Goal: Check status: Check status

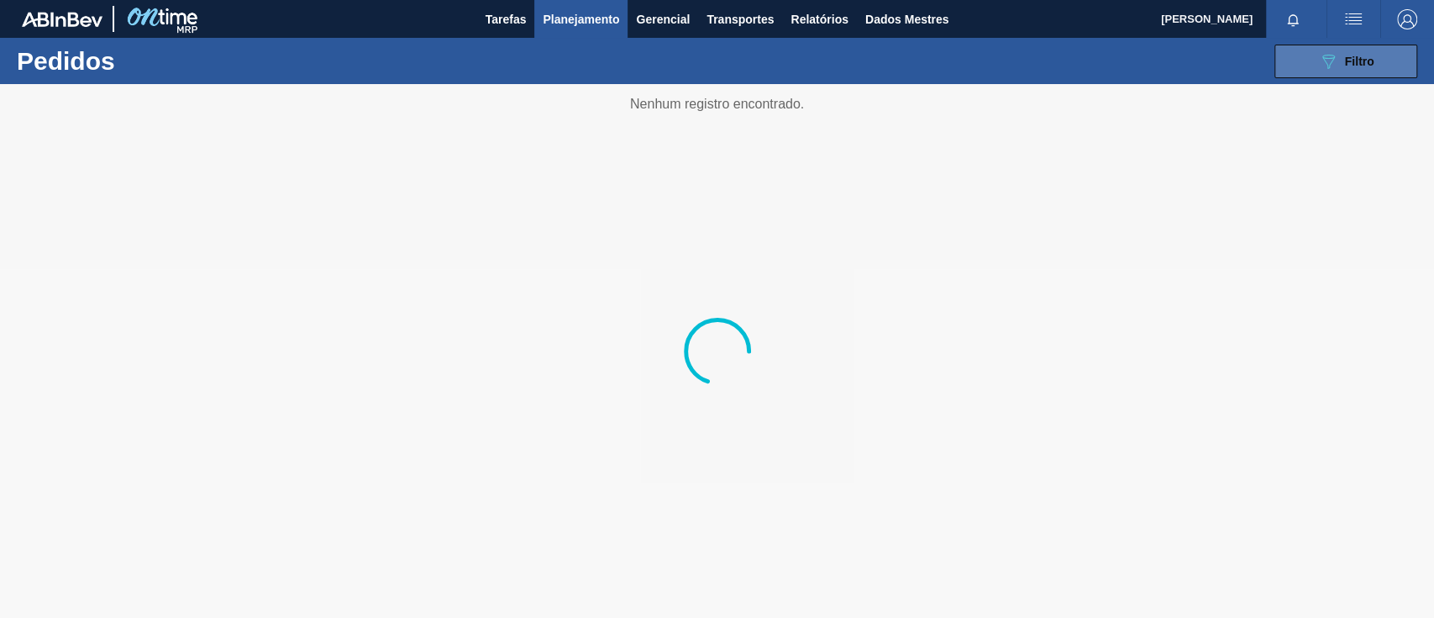
click at [1326, 55] on icon "089F7B8B-B2A5-4AFE-B5C0-19BA573D28AC" at bounding box center [1328, 61] width 20 height 20
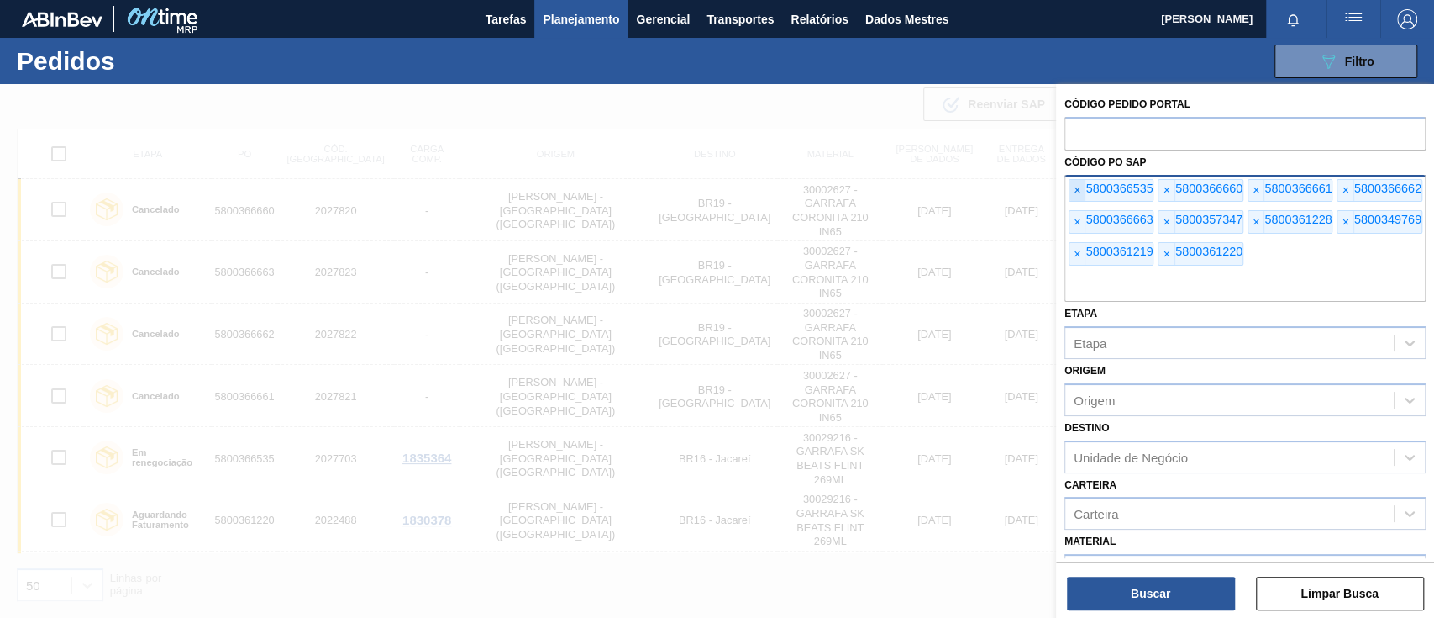
click at [1077, 197] on font "×" at bounding box center [1077, 189] width 7 height 13
click at [1076, 197] on font "×" at bounding box center [1077, 189] width 7 height 13
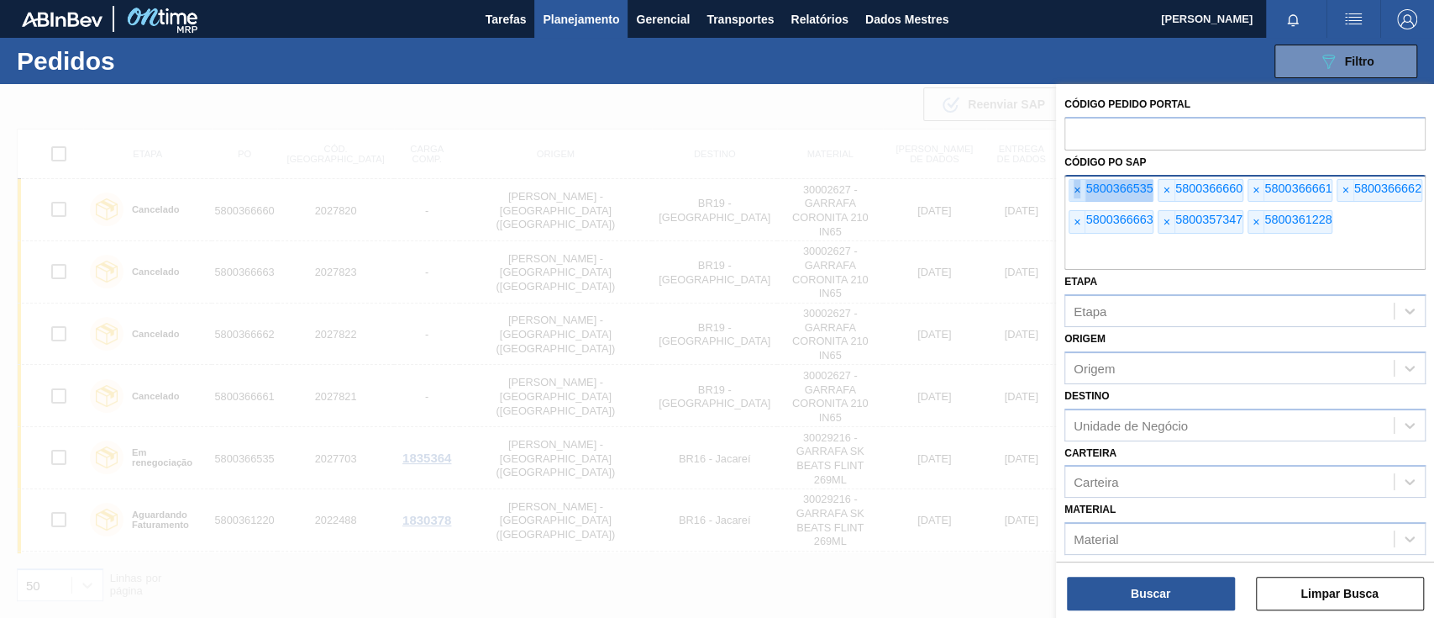
click at [1076, 197] on font "×" at bounding box center [1077, 189] width 7 height 13
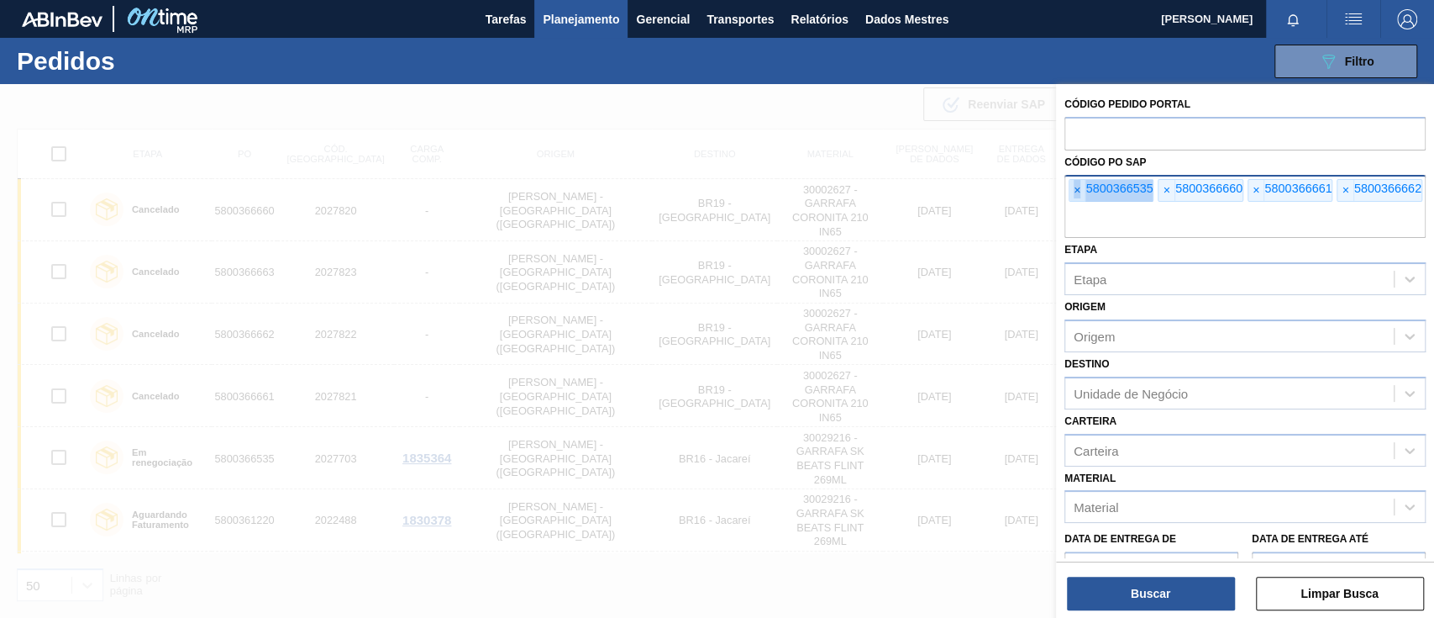
click at [1076, 197] on font "×" at bounding box center [1077, 189] width 7 height 13
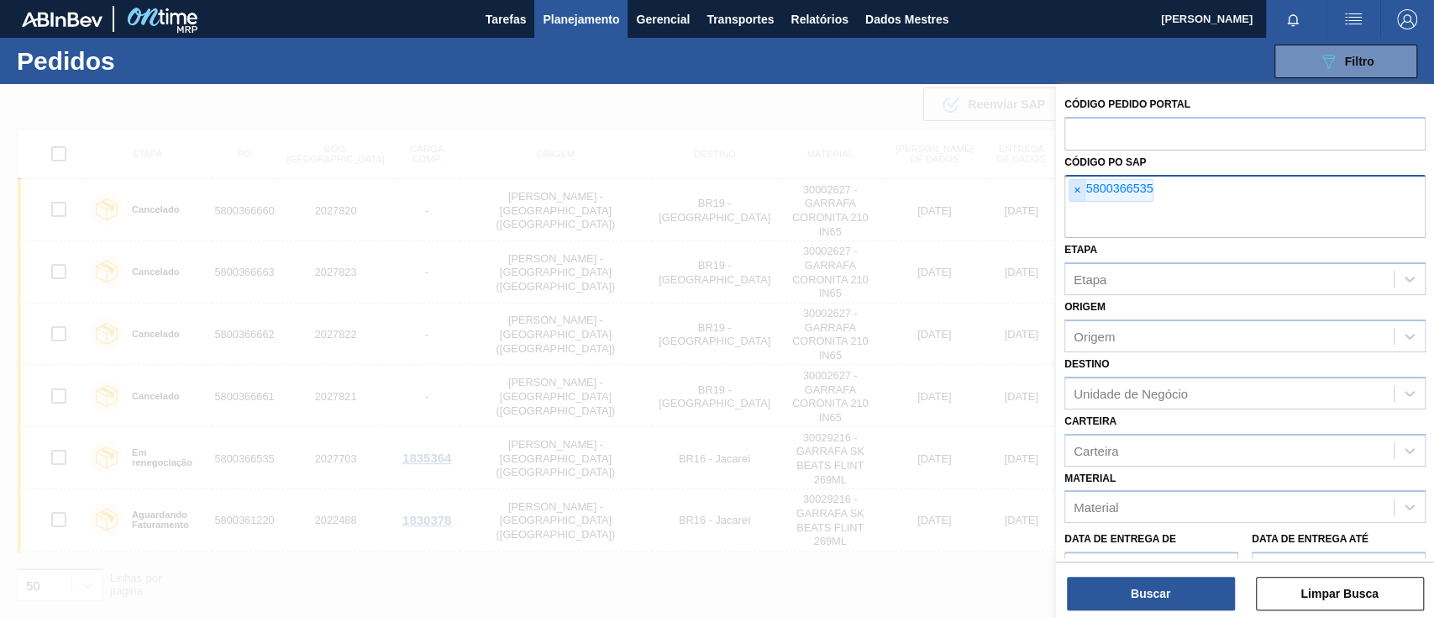
click at [1076, 197] on font "×" at bounding box center [1077, 189] width 7 height 13
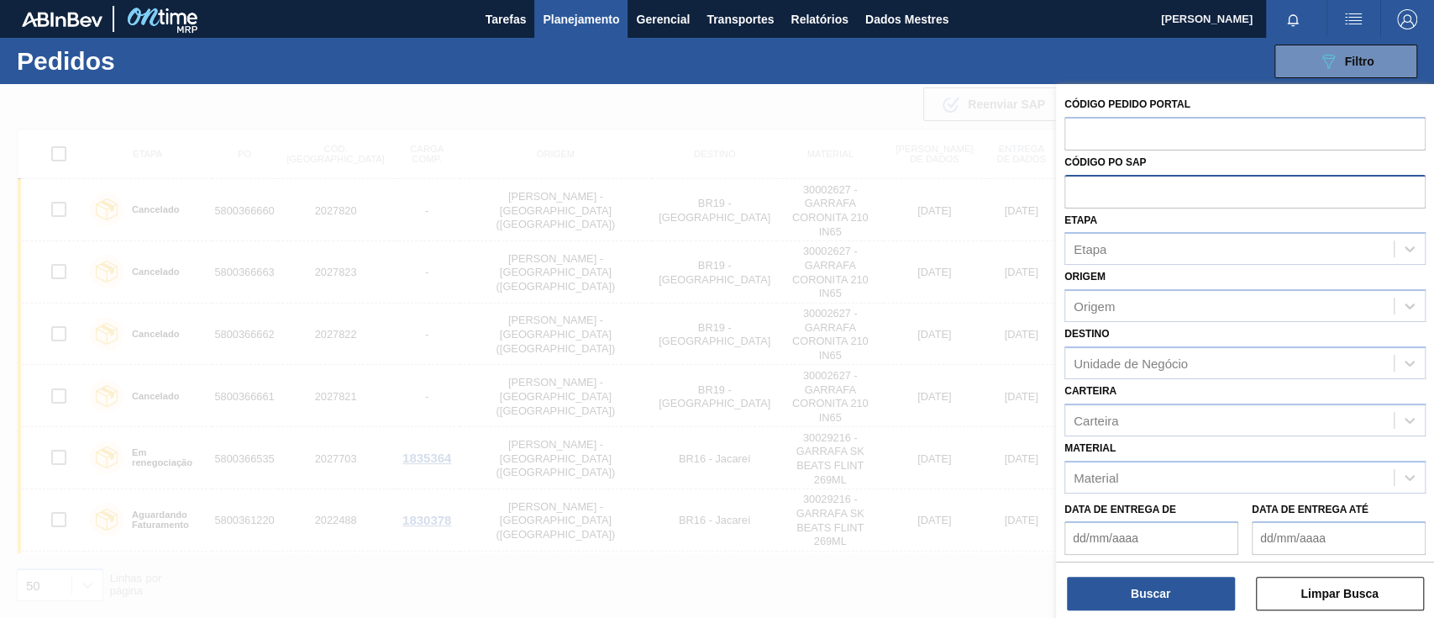
click at [1076, 197] on input "text" at bounding box center [1245, 191] width 361 height 32
paste input "5800376971"
type input "5800376971"
click at [1168, 598] on font "Buscar" at bounding box center [1150, 592] width 39 height 13
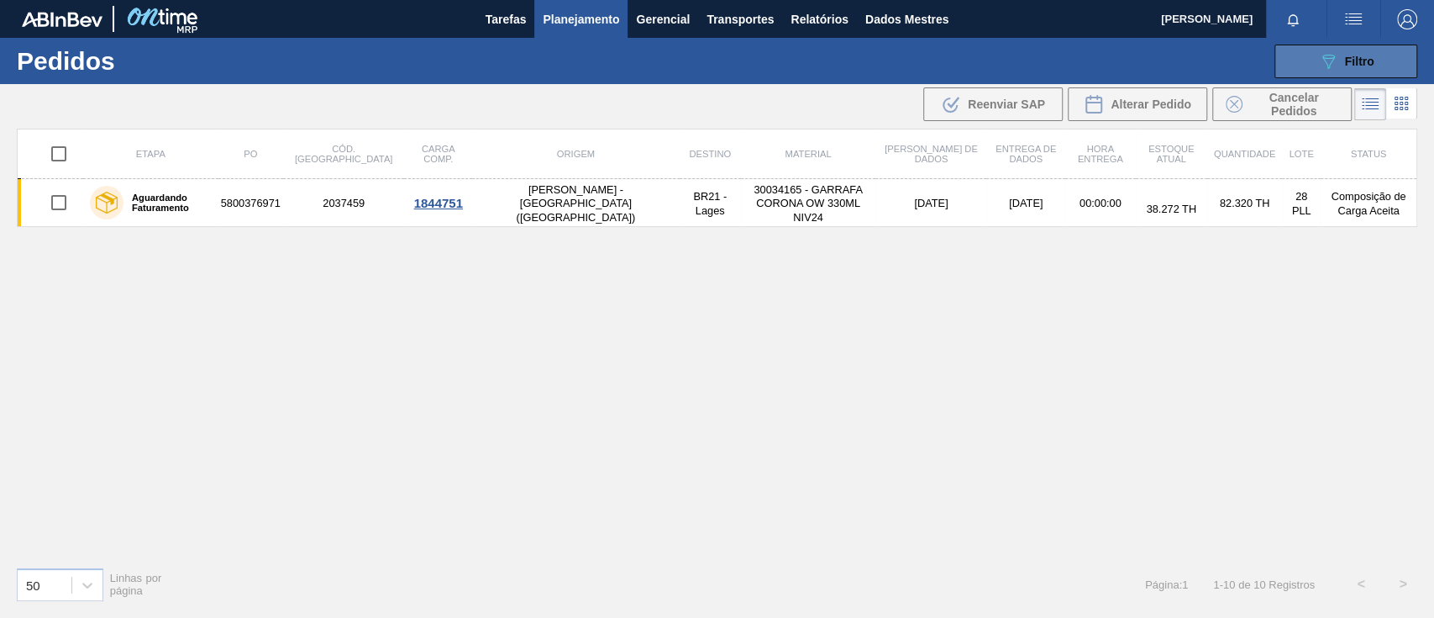
click at [1318, 63] on icon "089F7B8B-B2A5-4AFE-B5C0-19BA573D28AC" at bounding box center [1328, 61] width 20 height 20
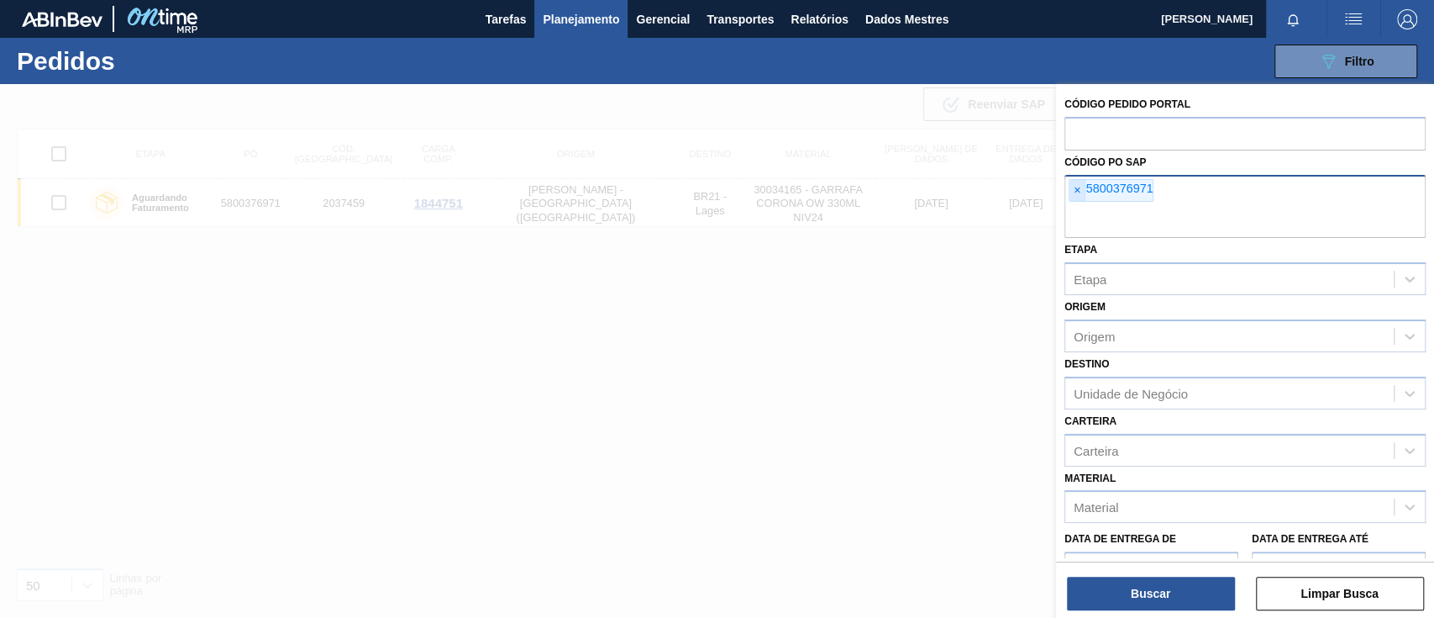
click at [1077, 193] on font "×" at bounding box center [1077, 189] width 7 height 13
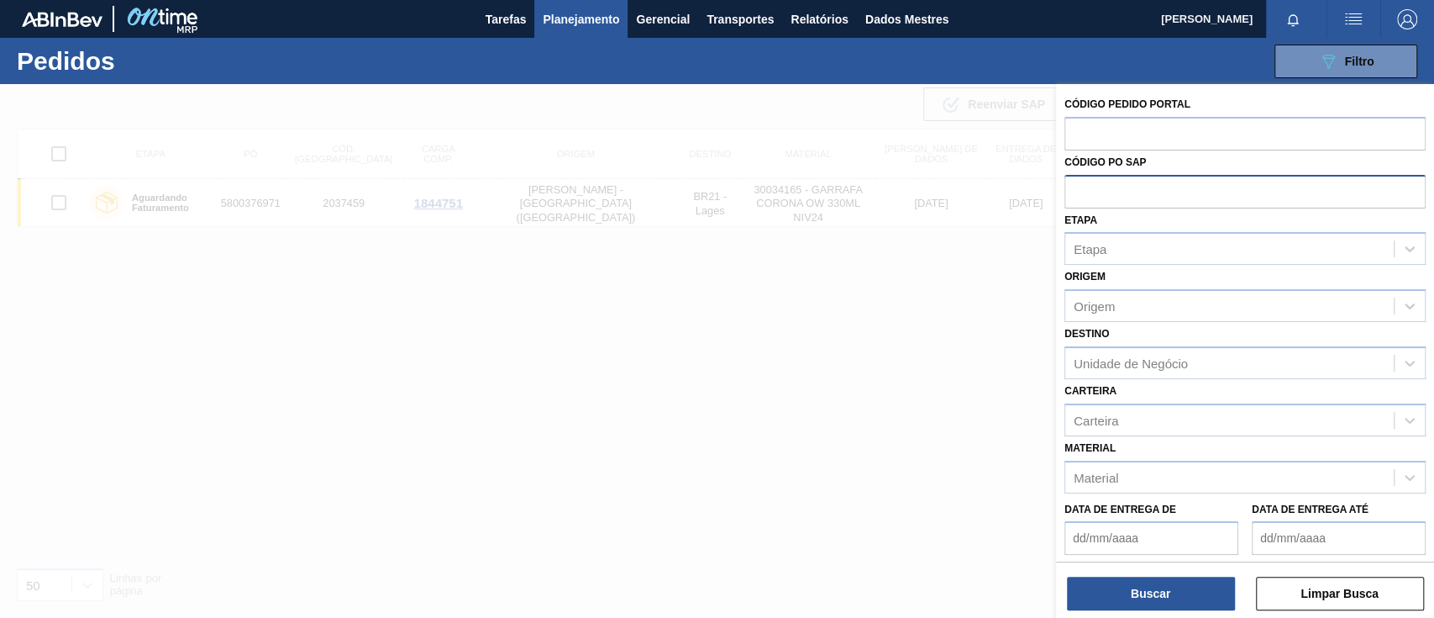
paste input "text"
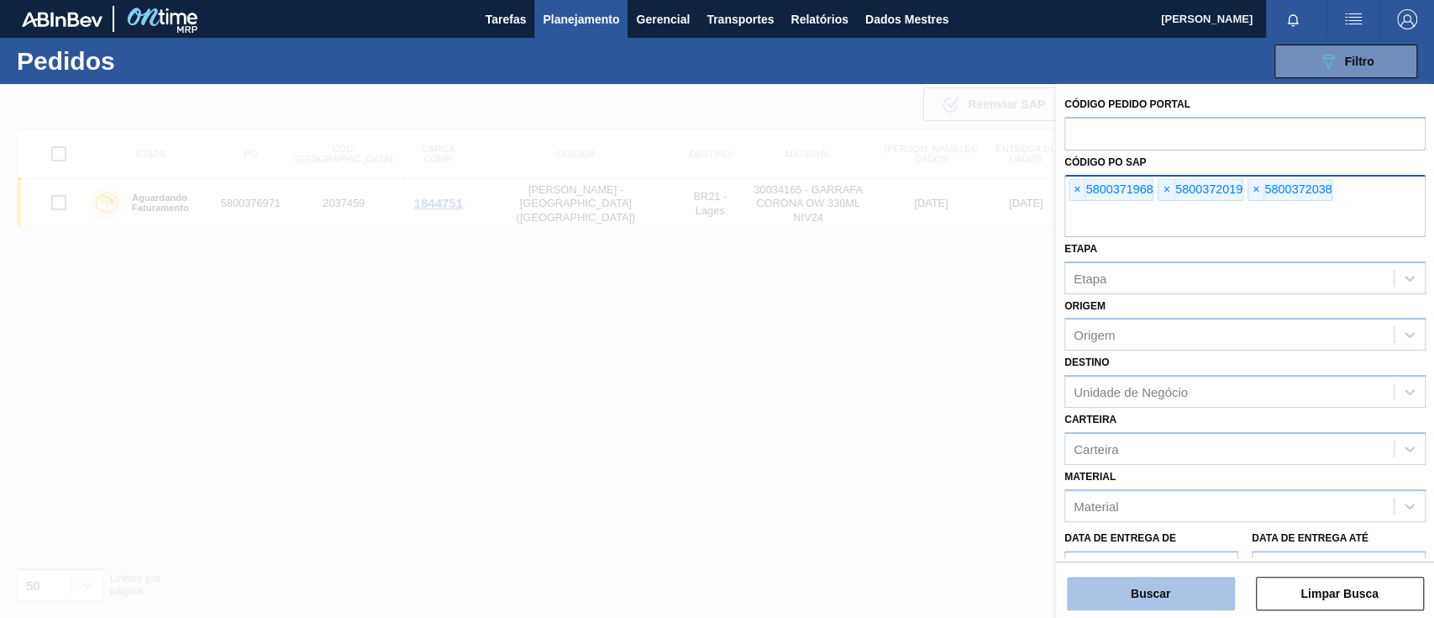
click at [1159, 587] on font "Buscar" at bounding box center [1150, 592] width 39 height 13
